Goal: Task Accomplishment & Management: Use online tool/utility

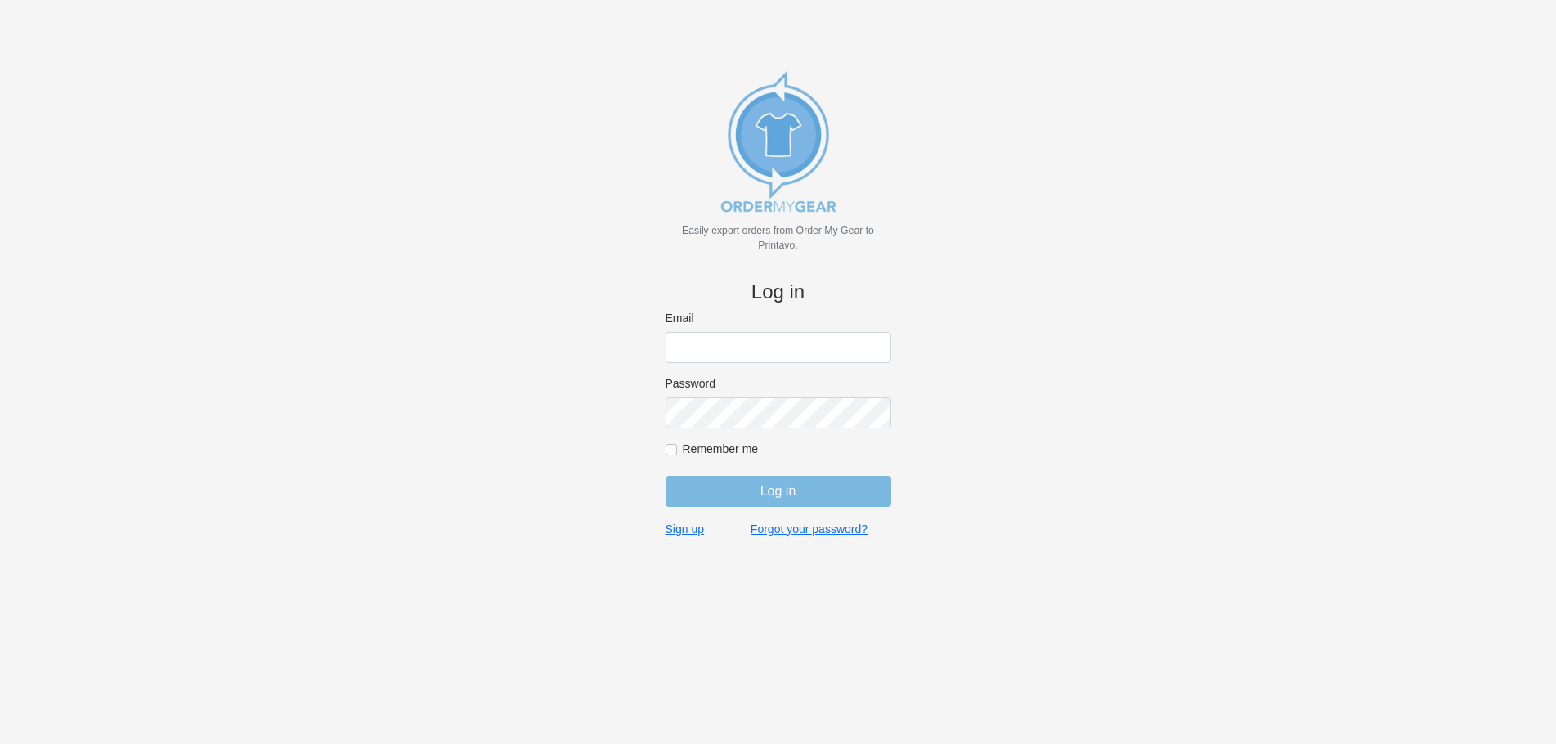
type input "tyler@devodesigns.com"
click at [744, 482] on input "Log in" at bounding box center [779, 491] width 226 height 31
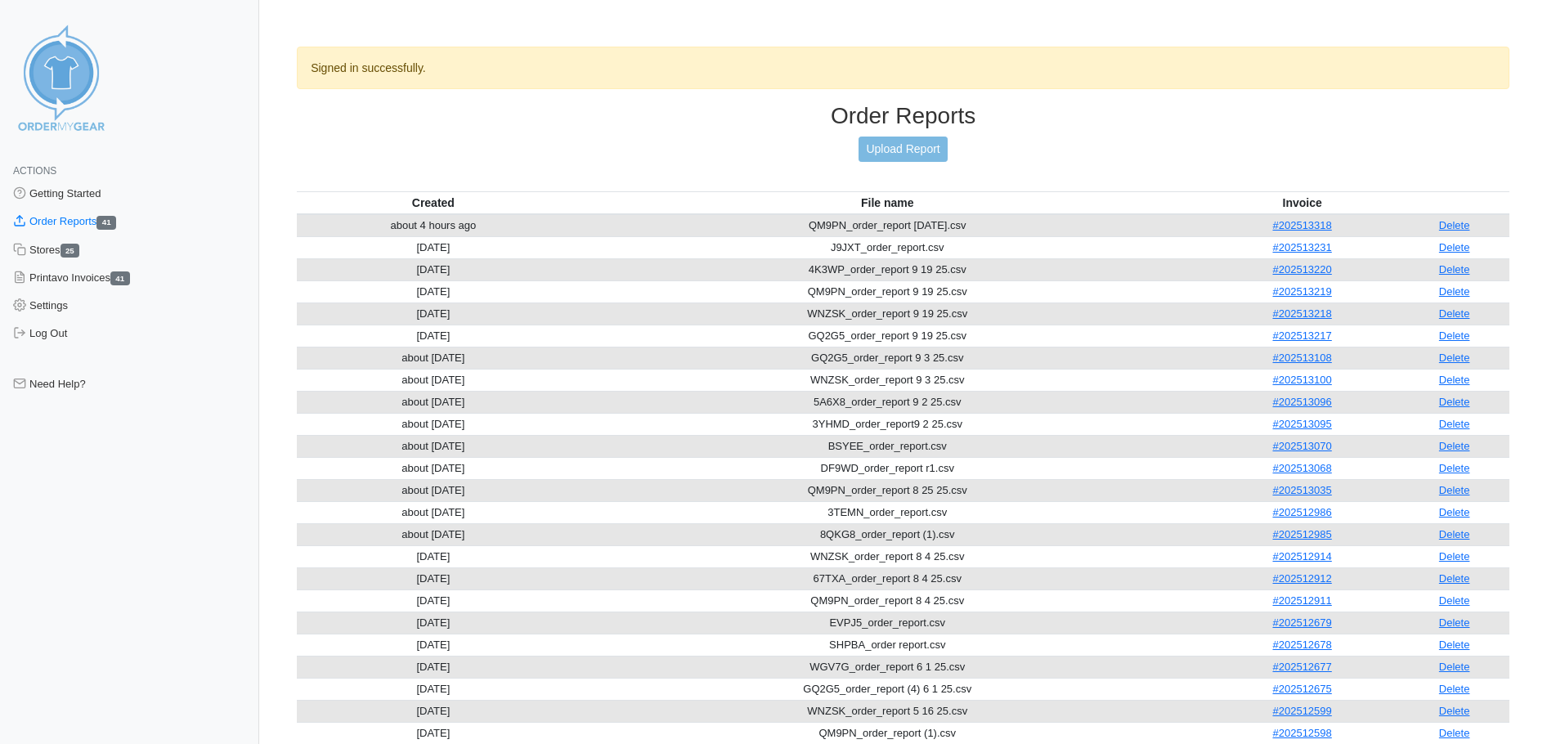
drag, startPoint x: 1448, startPoint y: 221, endPoint x: 849, endPoint y: 103, distance: 610.8
click at [1449, 220] on link "Delete" at bounding box center [1454, 225] width 31 height 12
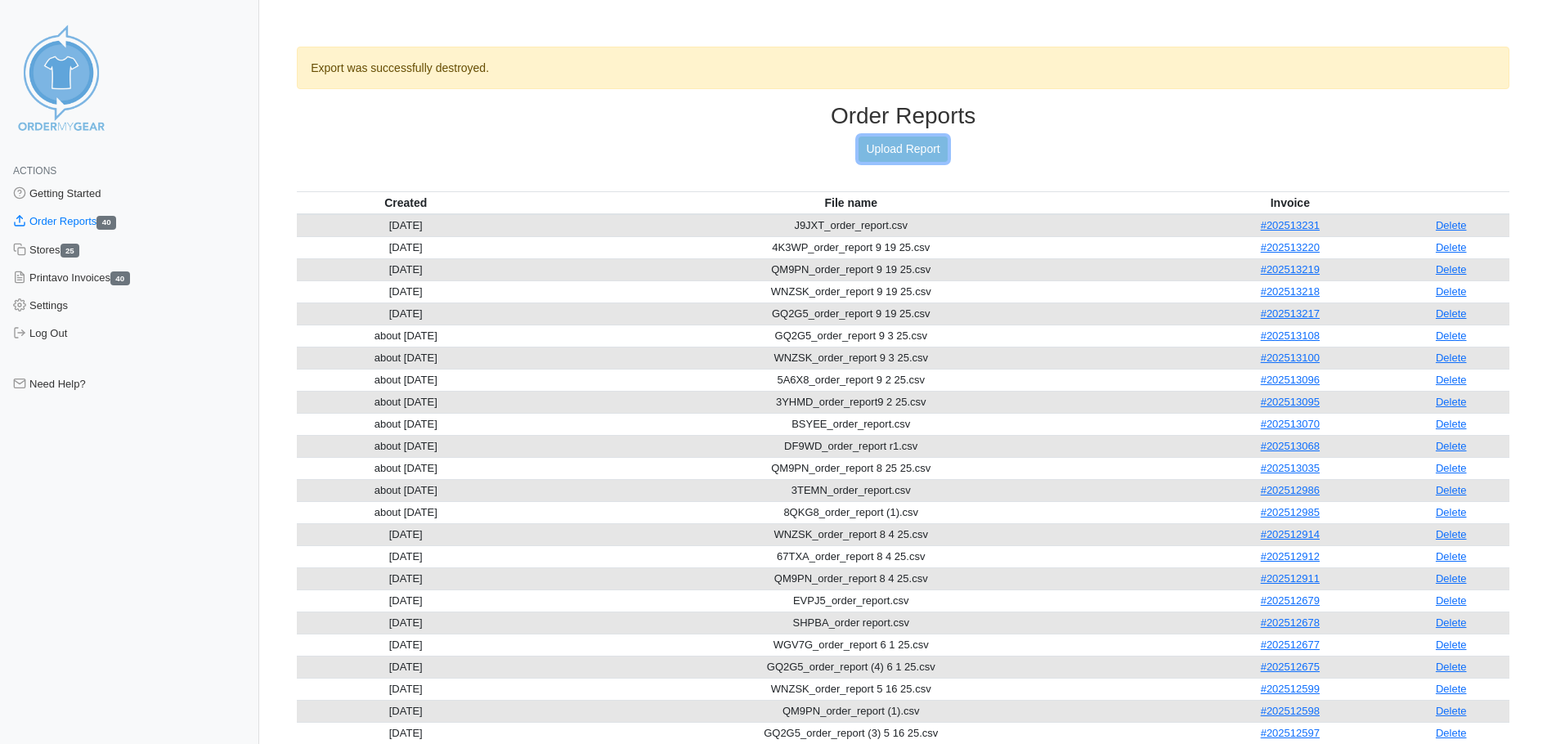
click at [920, 154] on link "Upload Report" at bounding box center [903, 149] width 88 height 25
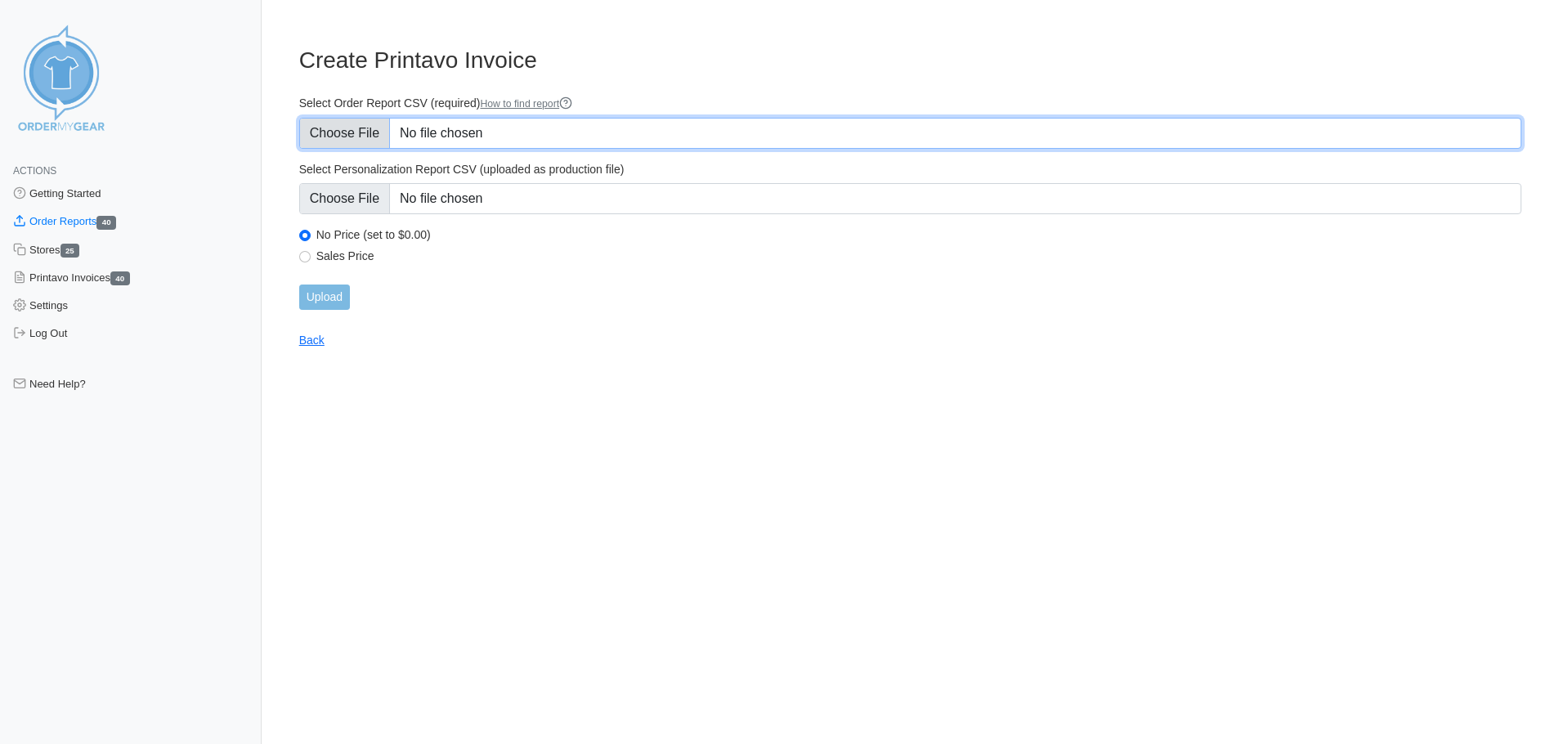
click at [340, 129] on input "Select Order Report CSV (required) How to find report" at bounding box center [910, 133] width 1222 height 31
type input "C:\fakepath\QM9PN_order_report 10.6.25 r1.csv"
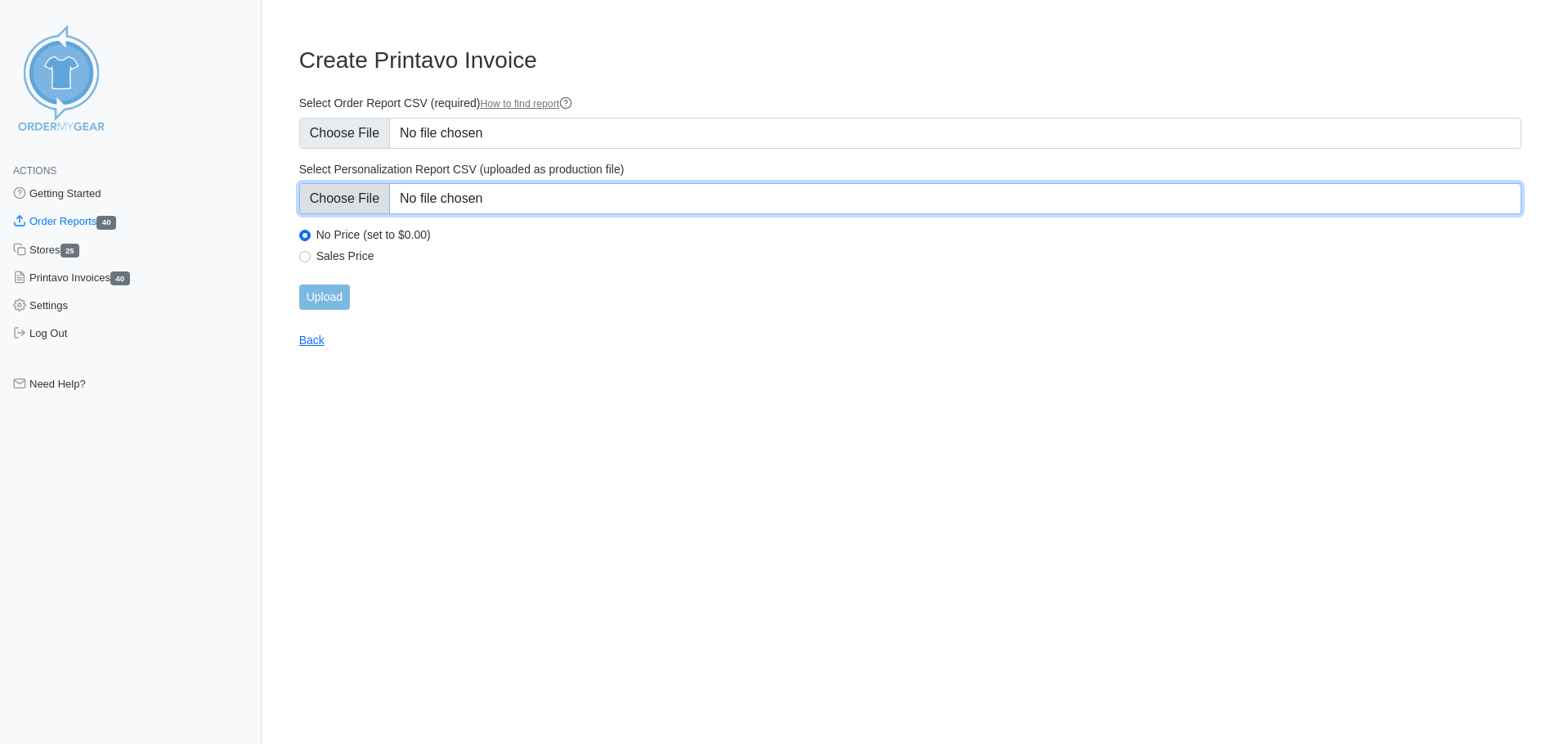
click at [348, 208] on input "Select Personalization Report CSV (uploaded as production file)" at bounding box center [910, 198] width 1222 height 31
type input "C:\fakepath\QM9PN_personalization_report 8 4 25.csv"
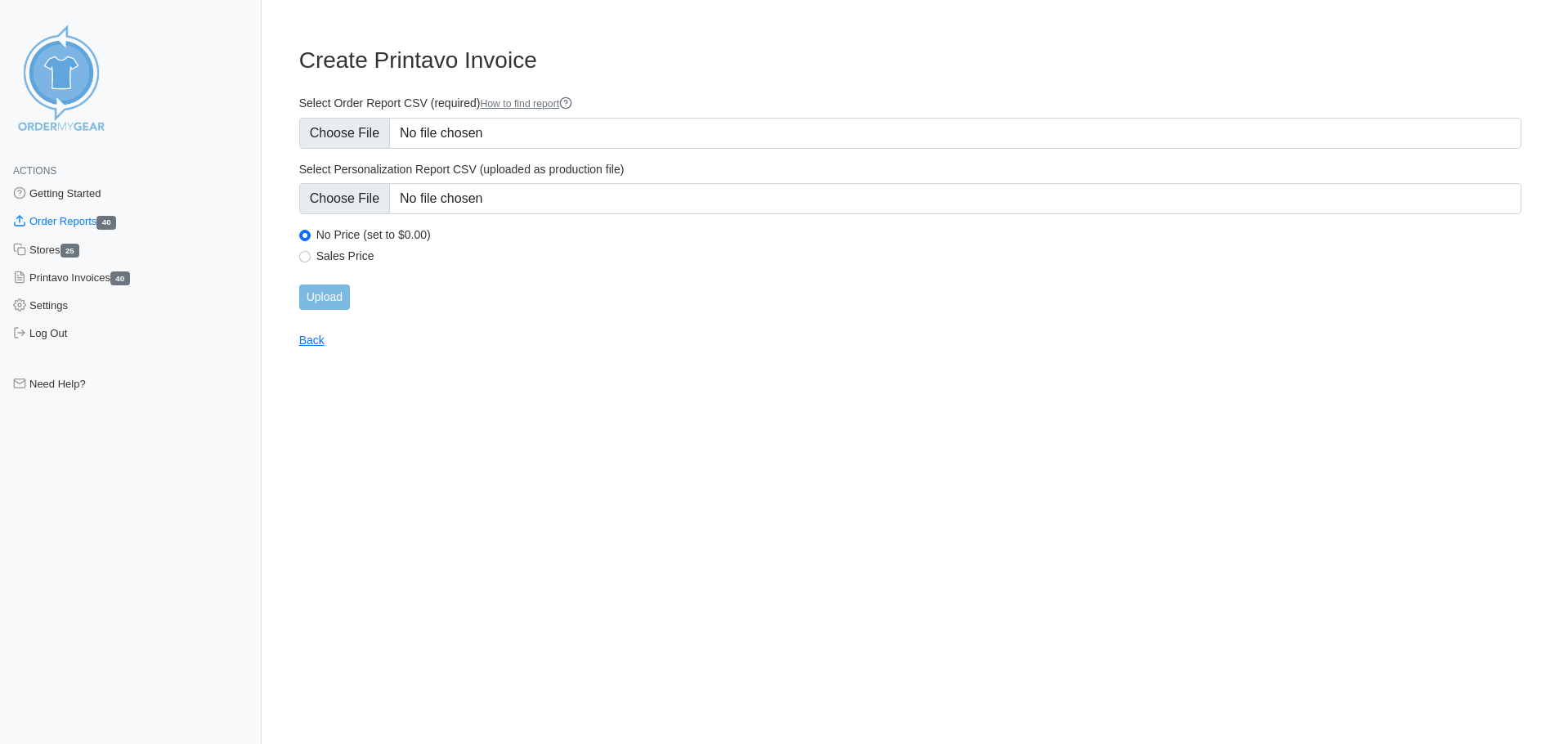
click at [338, 254] on label "Sales Price" at bounding box center [918, 256] width 1205 height 15
click at [311, 254] on input "Sales Price" at bounding box center [304, 256] width 11 height 11
radio input "true"
click at [319, 299] on input "Upload" at bounding box center [324, 297] width 51 height 25
